Goal: Task Accomplishment & Management: Manage account settings

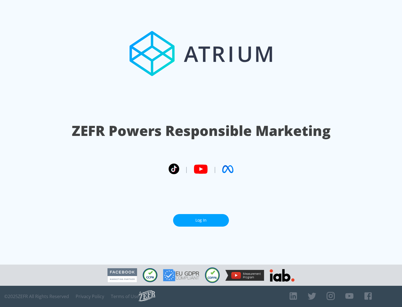
click at [201, 220] on link "Log In" at bounding box center [201, 220] width 56 height 13
